Goal: Task Accomplishment & Management: Use online tool/utility

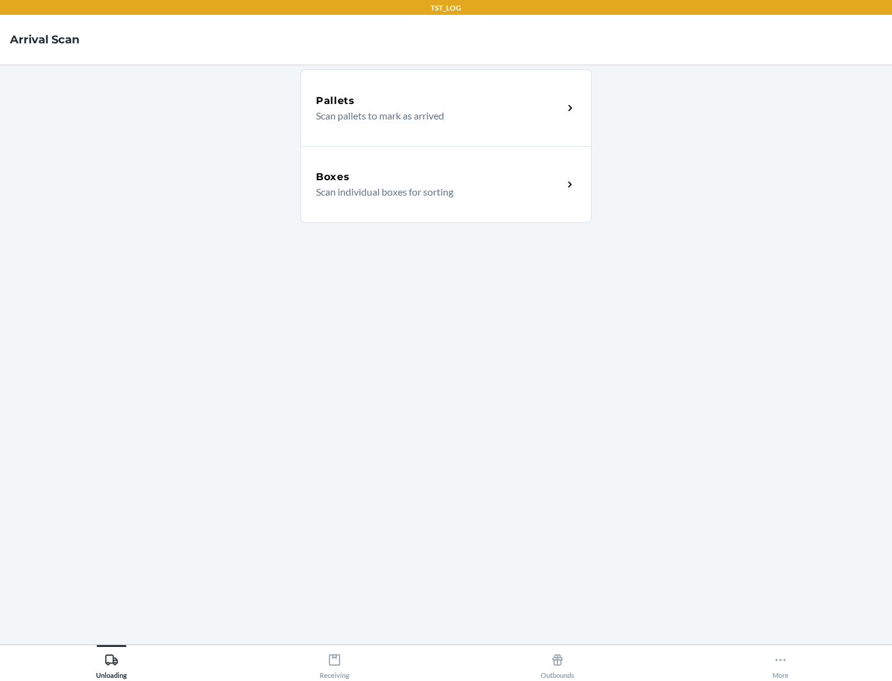
click at [439, 177] on div "Boxes" at bounding box center [439, 177] width 247 height 15
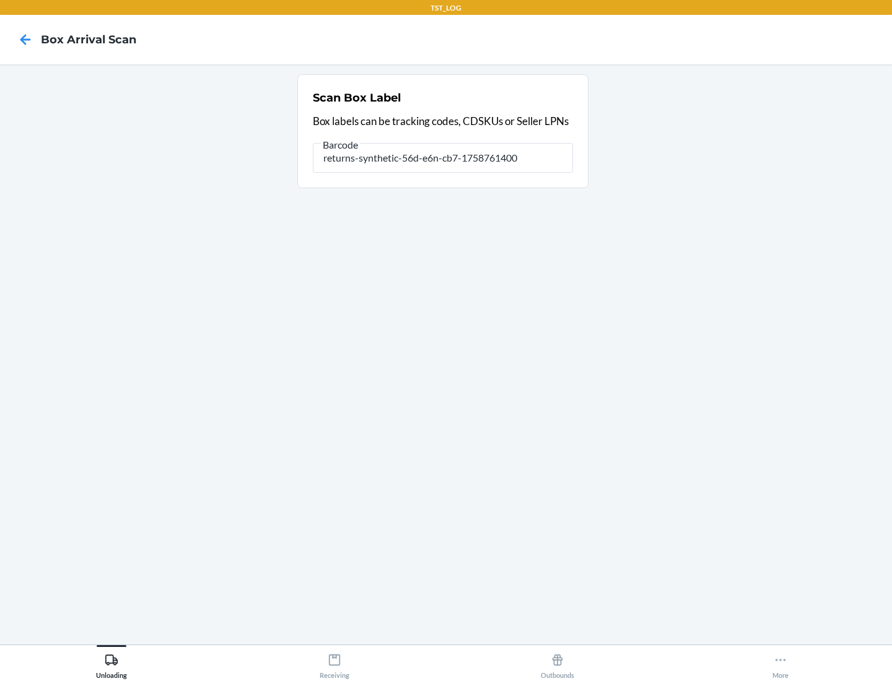
type input "returns-synthetic-56d-e6n-cb7-1758761400"
